Goal: Information Seeking & Learning: Check status

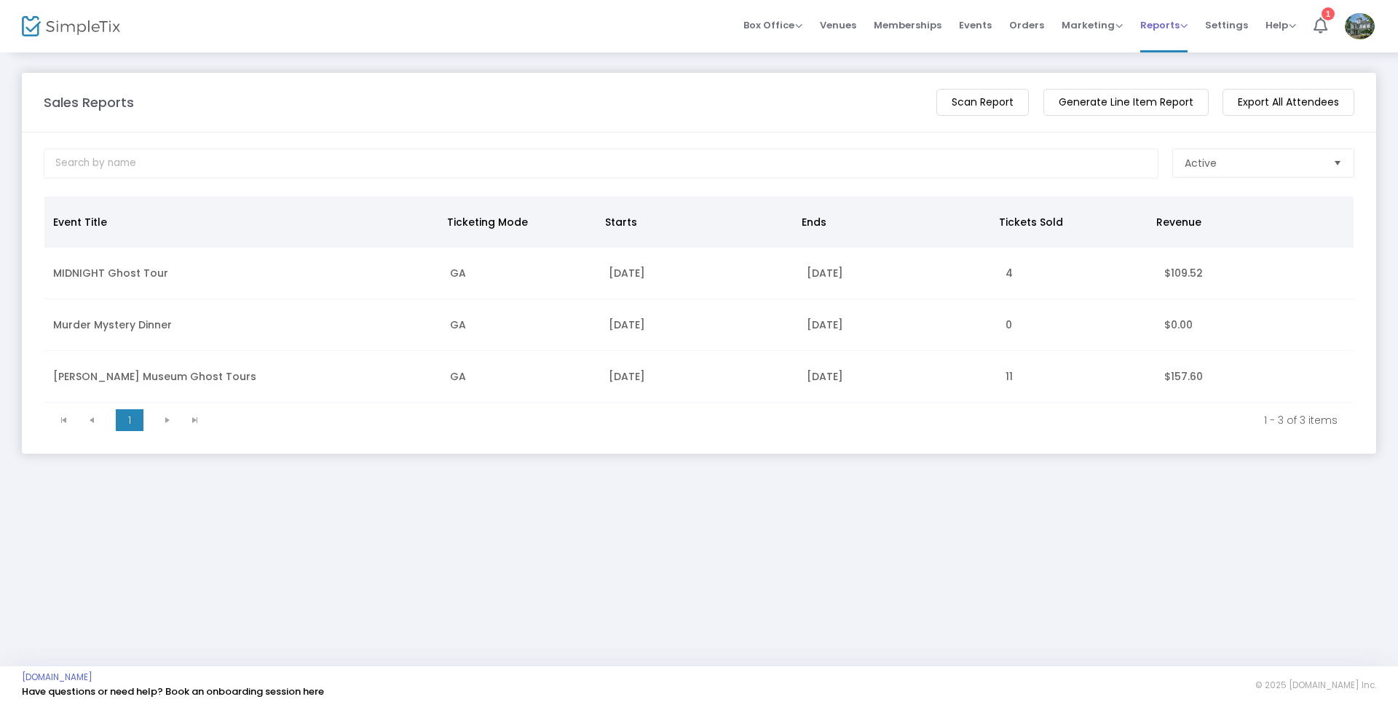
click at [1169, 21] on span "Reports" at bounding box center [1163, 25] width 47 height 14
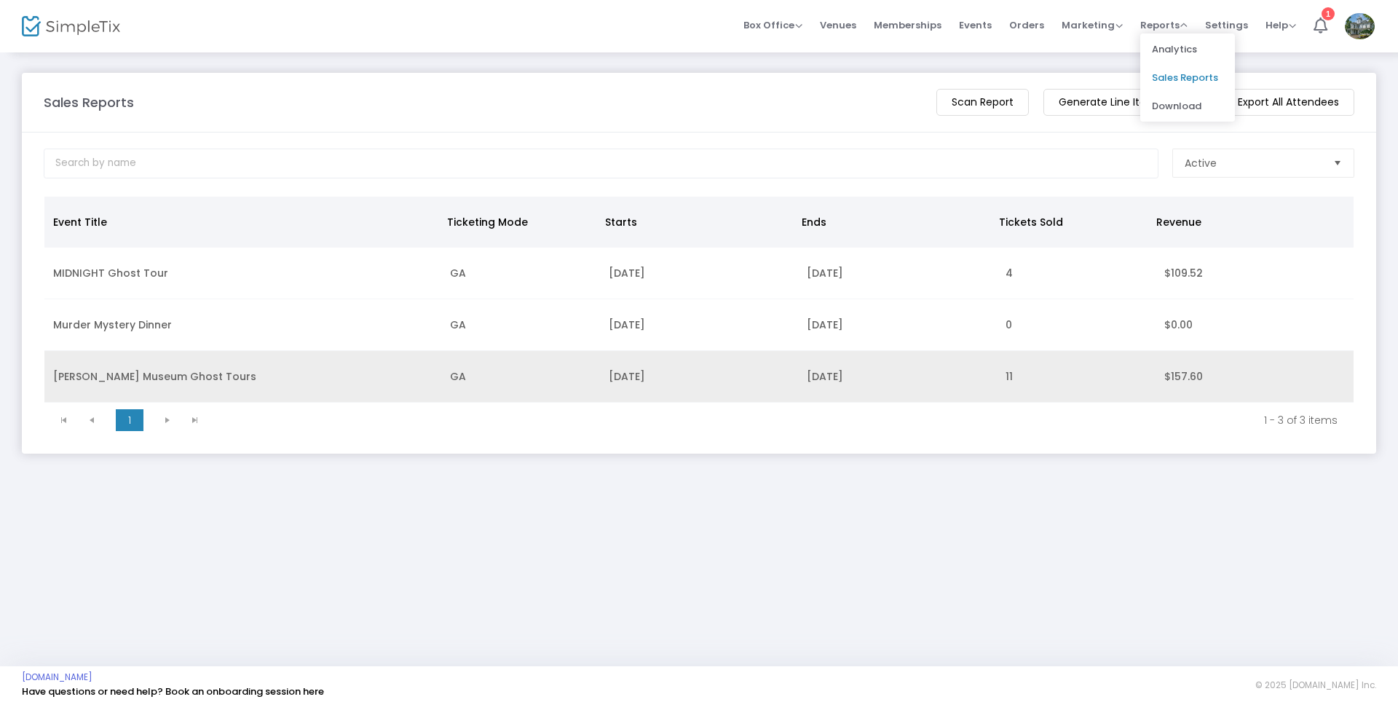
click at [631, 379] on td "[DATE]" at bounding box center [699, 377] width 198 height 52
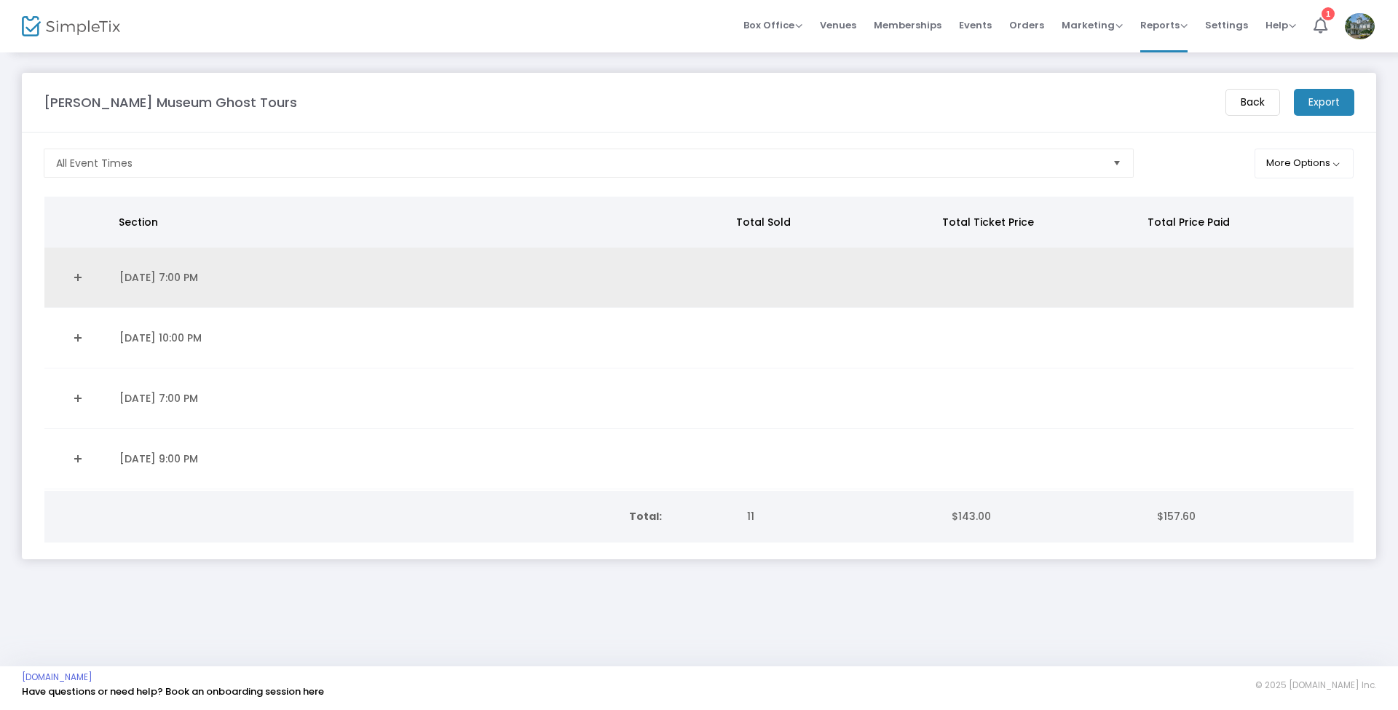
click at [553, 267] on td "[DATE] 7:00 PM" at bounding box center [421, 278] width 621 height 60
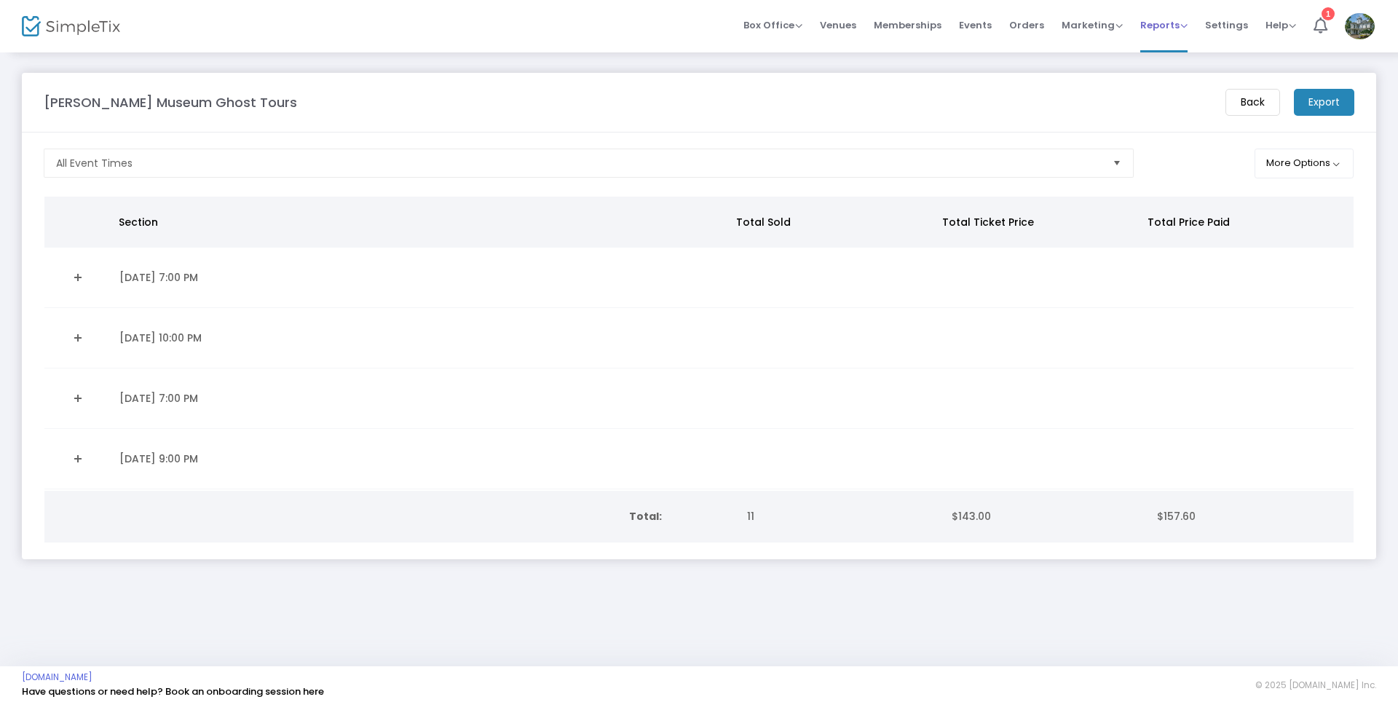
click at [1161, 23] on span "Reports" at bounding box center [1163, 25] width 47 height 14
click at [1165, 81] on li "Sales Reports" at bounding box center [1187, 77] width 95 height 28
click at [921, 23] on span "Memberships" at bounding box center [908, 25] width 68 height 37
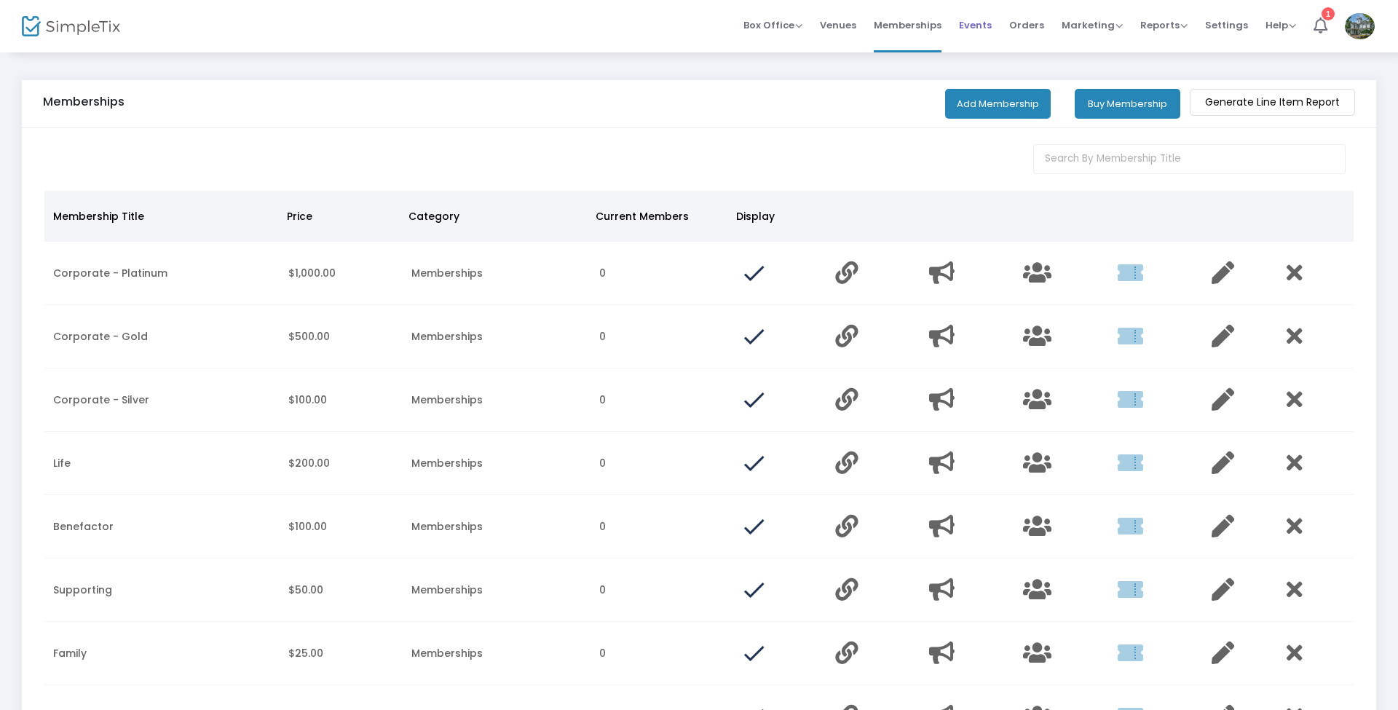
click at [971, 22] on span "Events" at bounding box center [975, 25] width 33 height 37
